Goal: Go to known website: Access a specific website the user already knows

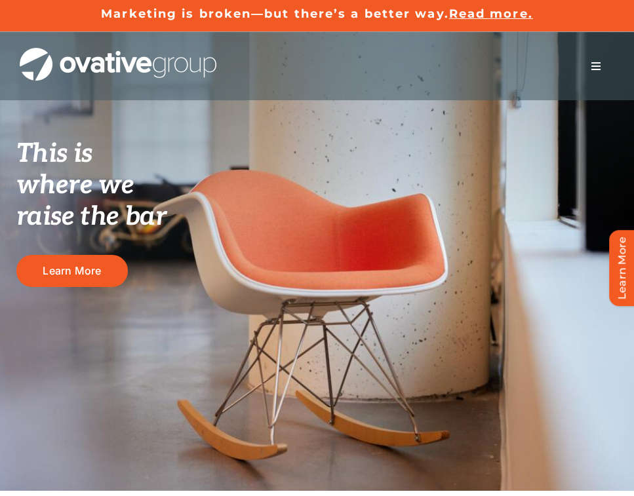
click at [594, 63] on span "Menu" at bounding box center [596, 66] width 10 height 10
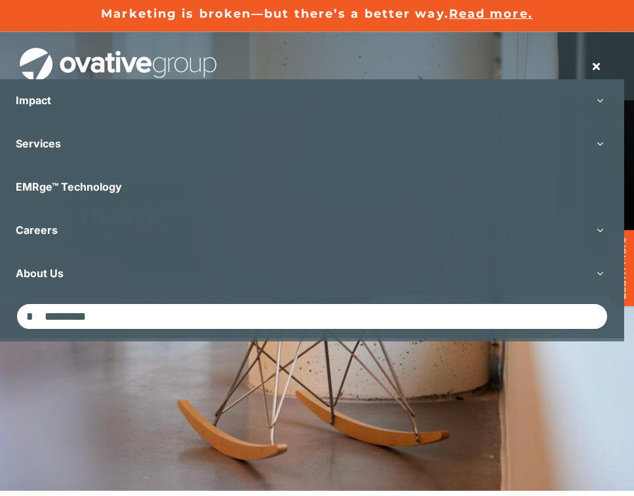
click at [194, 421] on div "This is where we raise the bar Learn More" at bounding box center [317, 261] width 634 height 459
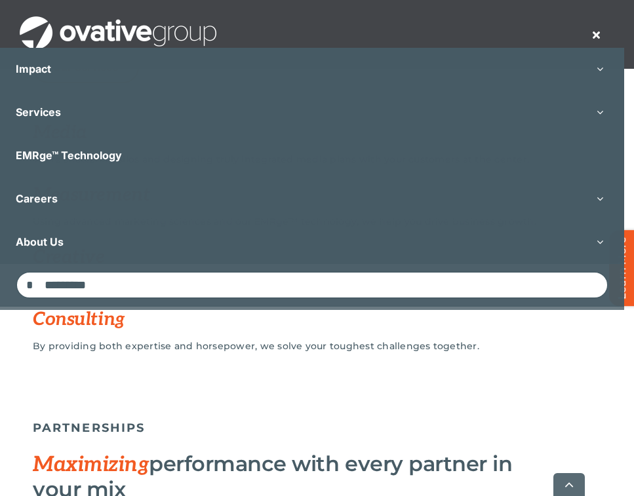
scroll to position [1507, 0]
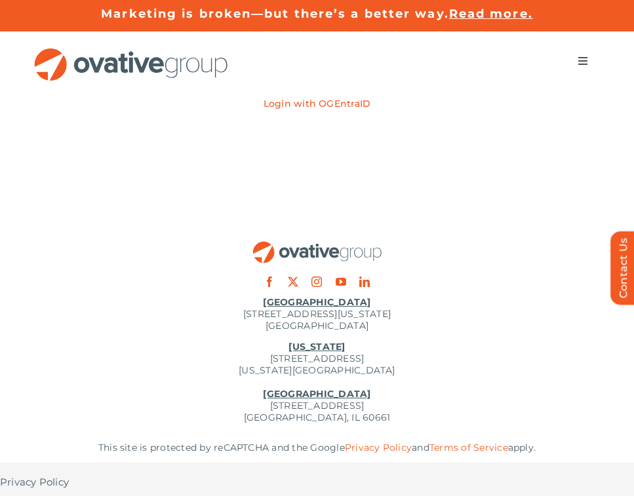
click at [322, 107] on p "Login with OGEntraID" at bounding box center [316, 104] width 107 height 12
